Goal: Navigation & Orientation: Find specific page/section

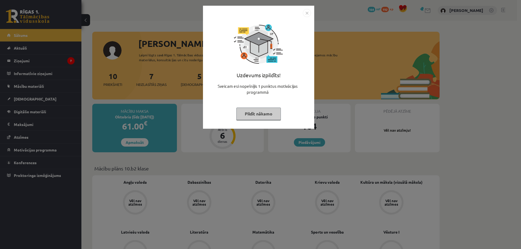
click at [304, 10] on img "Close" at bounding box center [307, 13] width 8 height 8
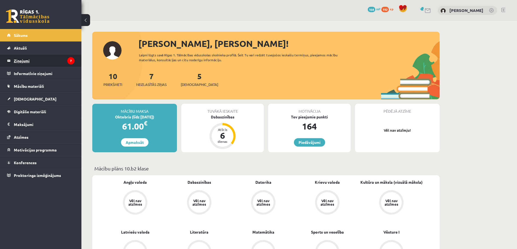
click at [52, 63] on legend "Ziņojumi 7" at bounding box center [44, 61] width 61 height 12
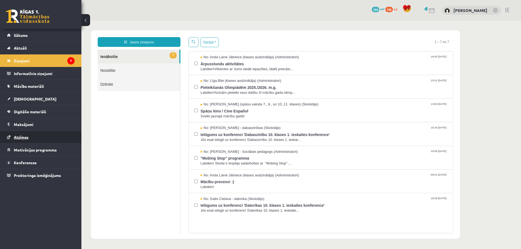
click at [35, 137] on link "Atzīmes" at bounding box center [41, 137] width 68 height 12
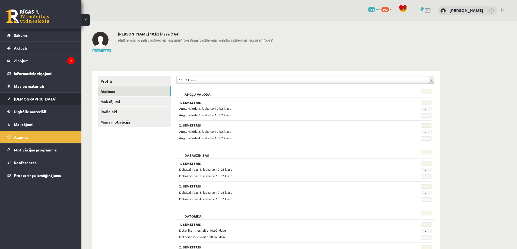
click at [34, 96] on link "[DEMOGRAPHIC_DATA]" at bounding box center [41, 99] width 68 height 12
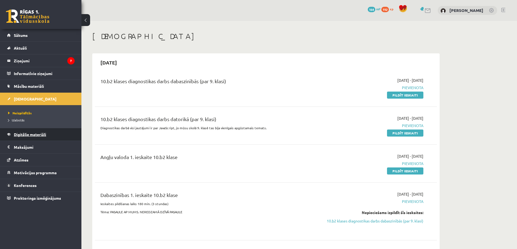
click at [32, 129] on link "Digitālie materiāli" at bounding box center [41, 134] width 68 height 12
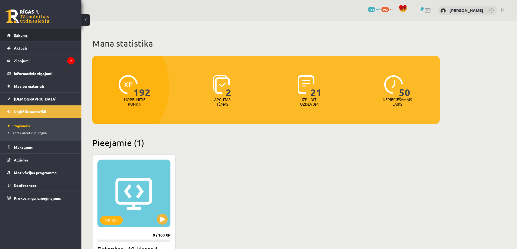
click at [27, 39] on link "Sākums" at bounding box center [41, 35] width 68 height 12
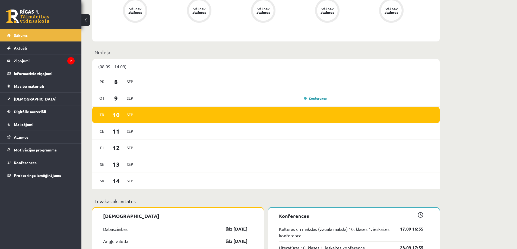
scroll to position [163, 0]
